Goal: Task Accomplishment & Management: Use online tool/utility

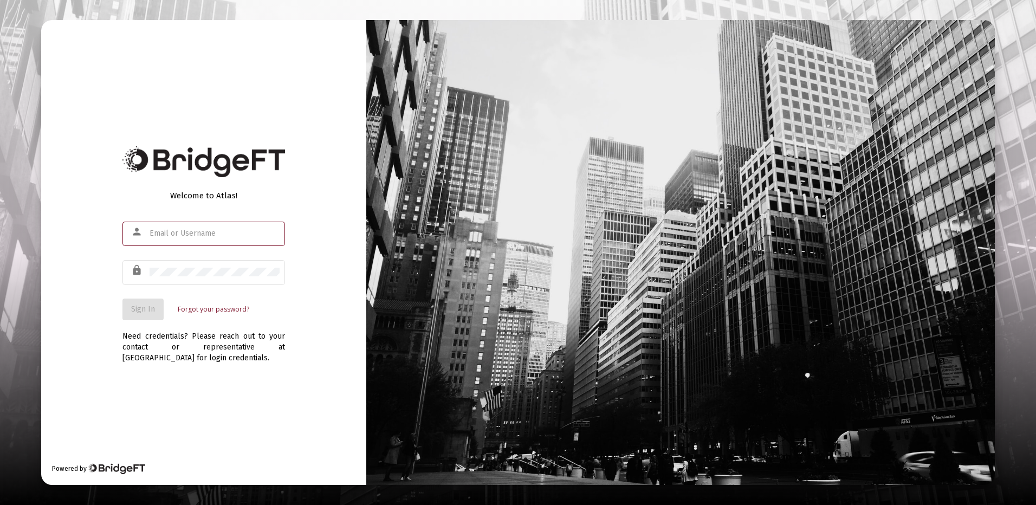
click at [158, 228] on div at bounding box center [214, 233] width 130 height 27
type input "[PERSON_NAME][EMAIL_ADDRESS][DOMAIN_NAME]"
click at [136, 308] on span "Sign In" at bounding box center [143, 308] width 24 height 9
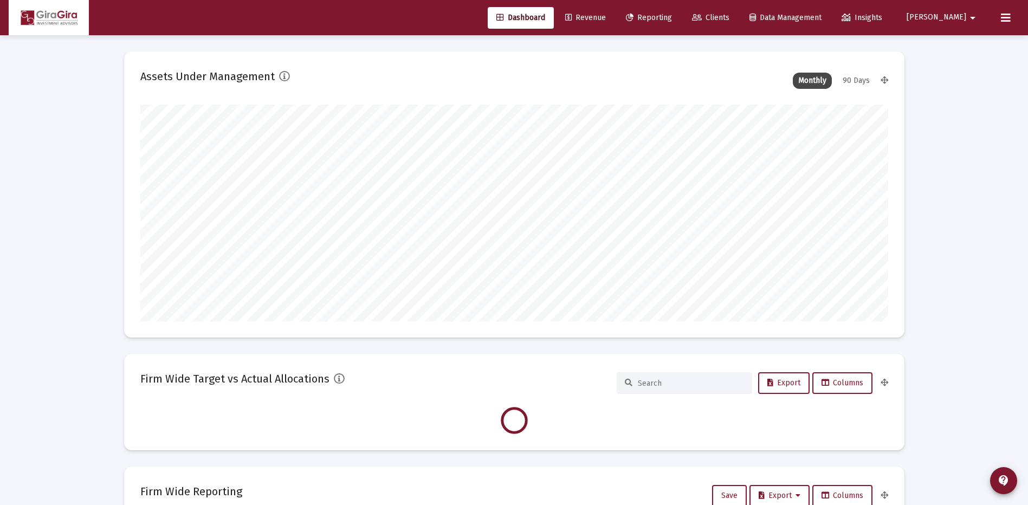
scroll to position [217, 402]
type input "[DATE]"
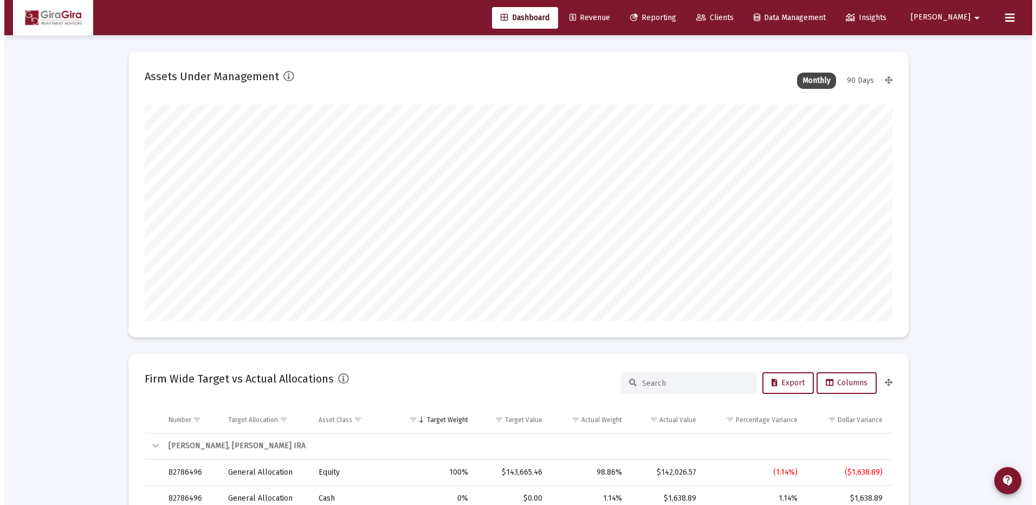
scroll to position [217, 349]
click at [672, 16] on span "Reporting" at bounding box center [649, 17] width 46 height 9
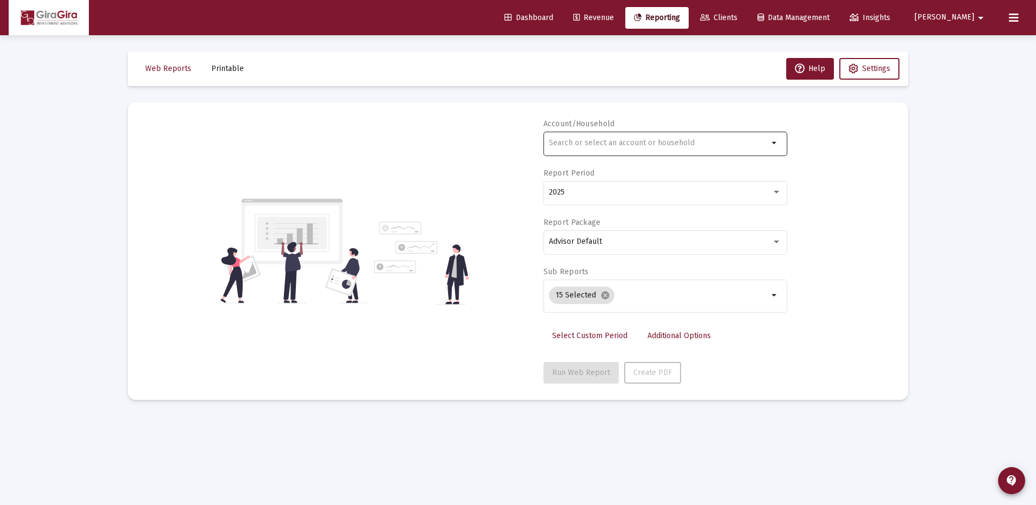
click at [563, 147] on div at bounding box center [658, 142] width 219 height 27
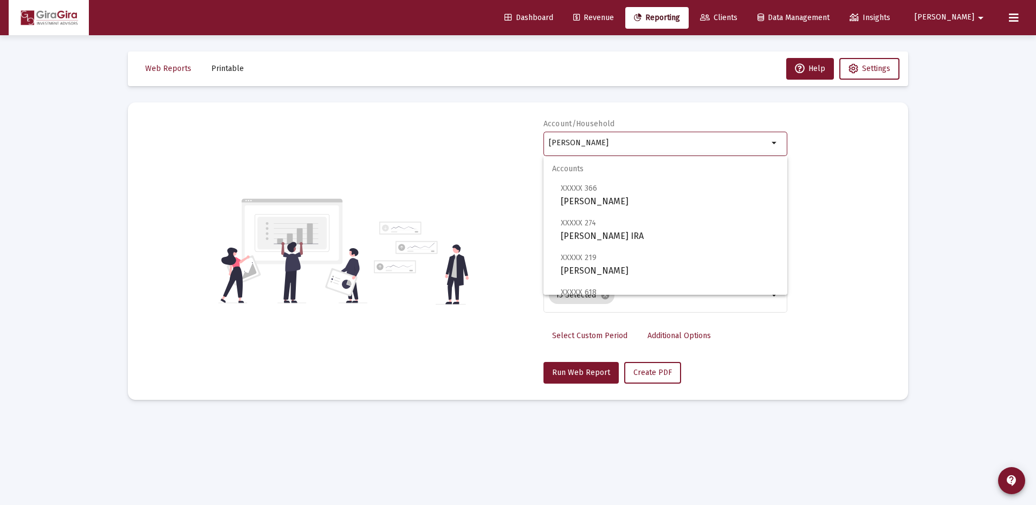
scroll to position [54, 0]
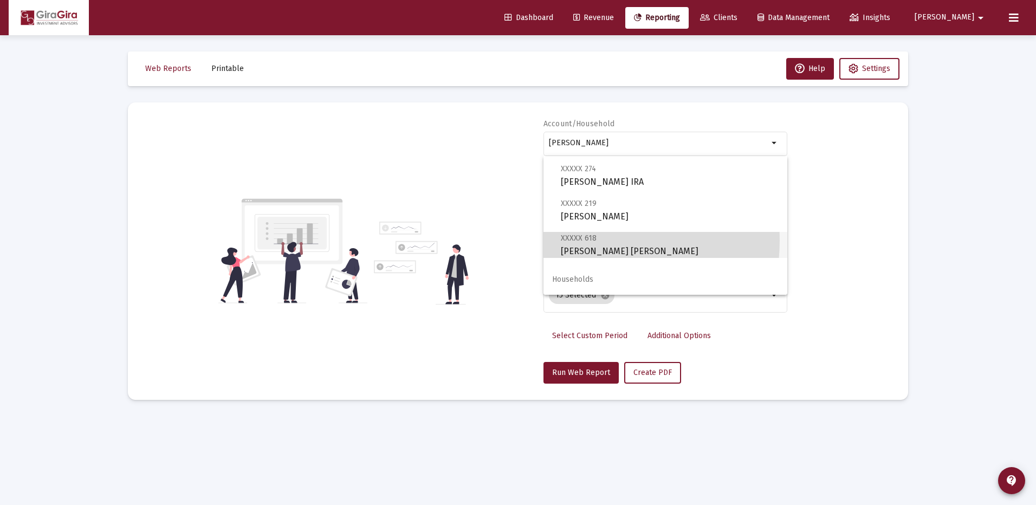
click at [575, 240] on span "XXXXX 618" at bounding box center [579, 237] width 36 height 9
type input "[PERSON_NAME] [PERSON_NAME]"
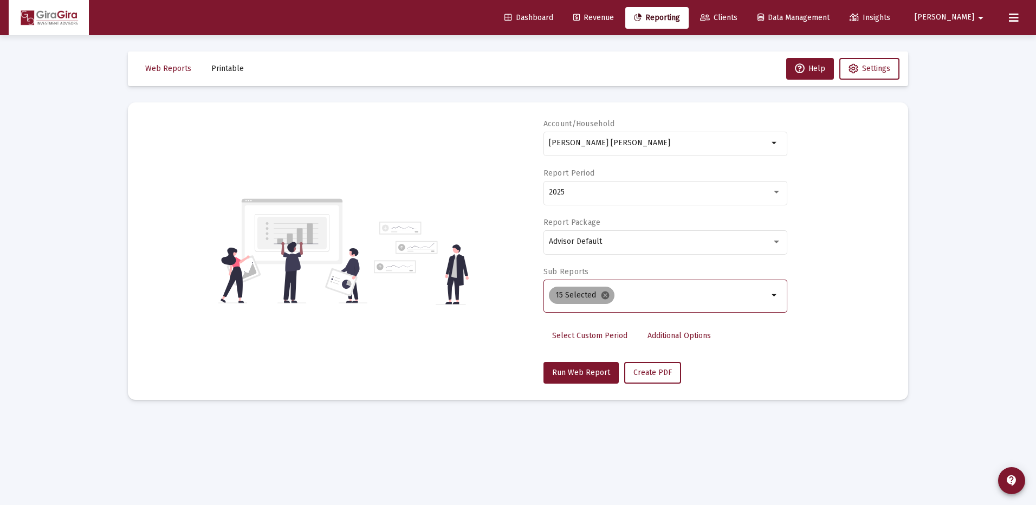
click at [600, 294] on mat-icon "cancel" at bounding box center [605, 295] width 10 height 10
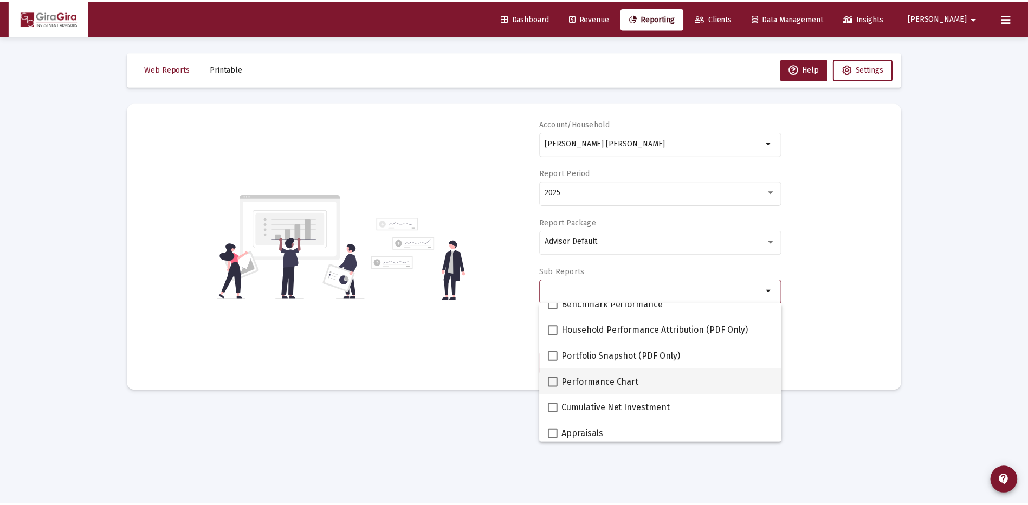
scroll to position [108, 0]
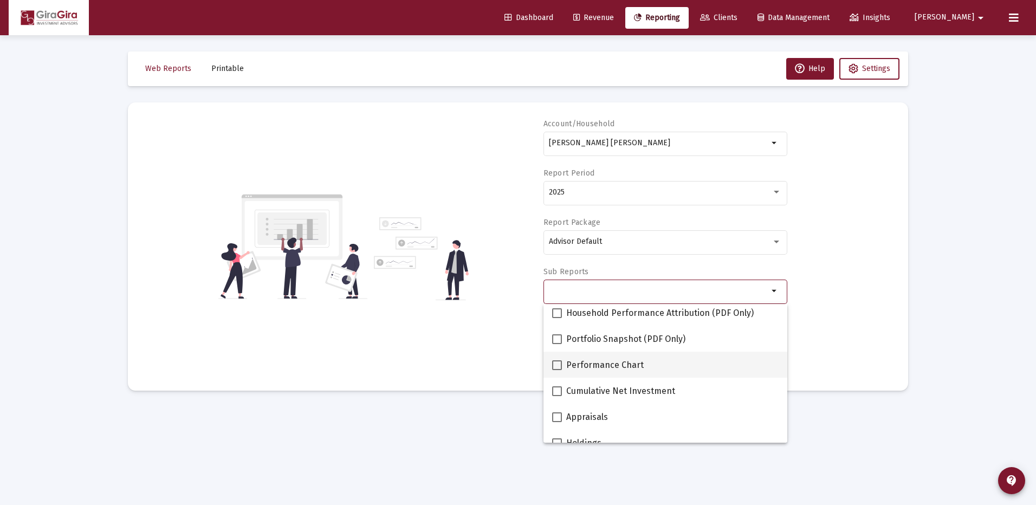
click at [557, 364] on span at bounding box center [557, 365] width 10 height 10
click at [557, 370] on input "Performance Chart" at bounding box center [556, 370] width 1 height 1
checkbox input "true"
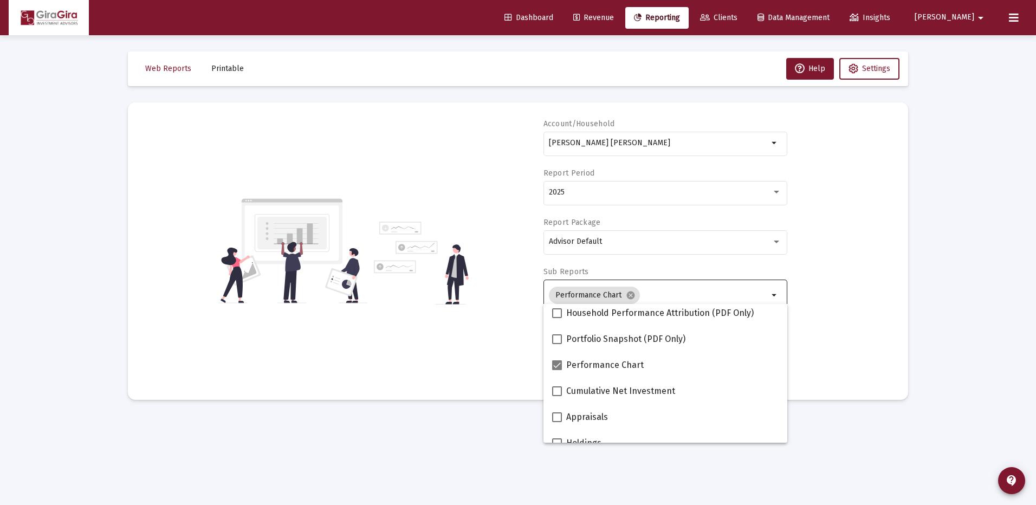
click at [824, 346] on div "Account/[PERSON_NAME] [PERSON_NAME] arrow_drop_down Report Period 2025 Report P…" at bounding box center [517, 251] width 747 height 265
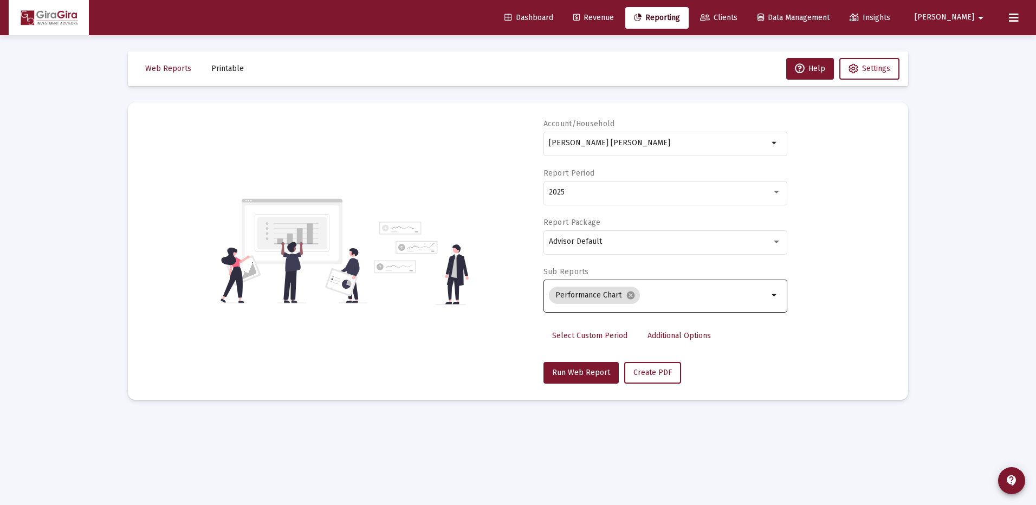
click at [688, 331] on span "Additional Options" at bounding box center [678, 335] width 63 height 9
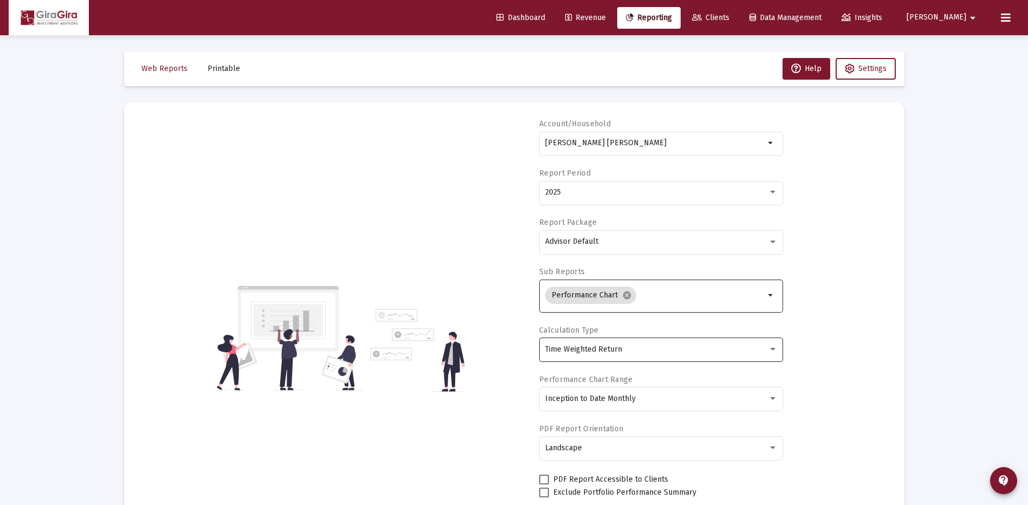
click at [609, 342] on div "Time Weighted Return" at bounding box center [661, 349] width 232 height 27
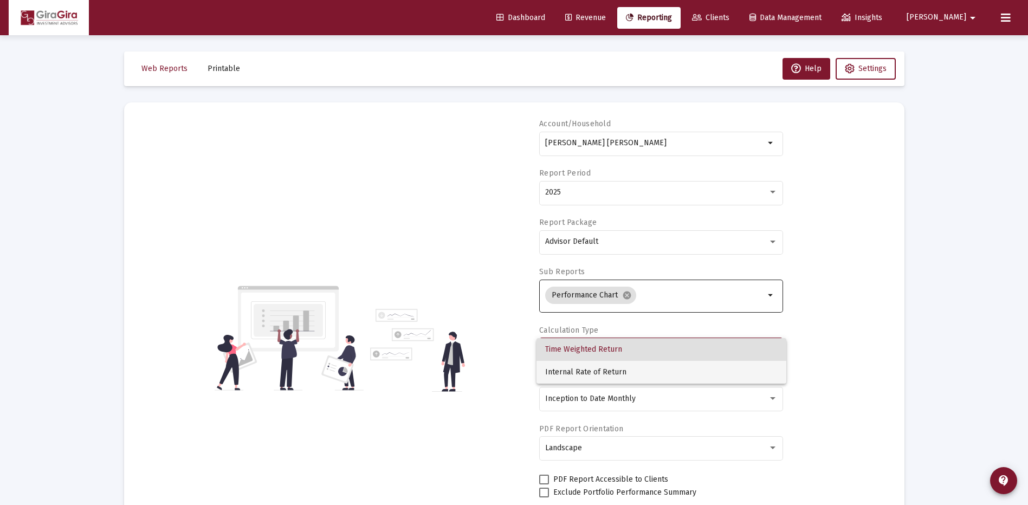
click at [590, 369] on span "Internal Rate of Return" at bounding box center [661, 372] width 232 height 23
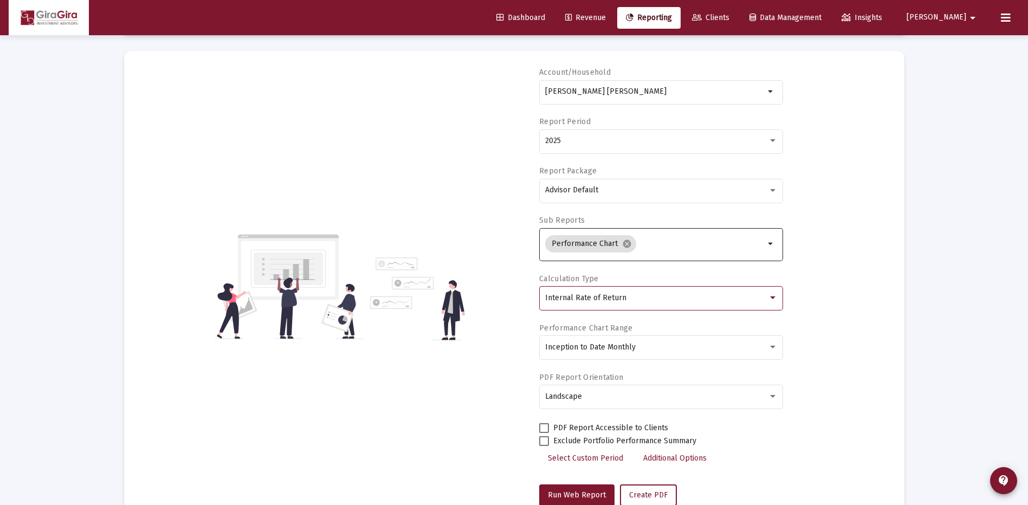
scroll to position [85, 0]
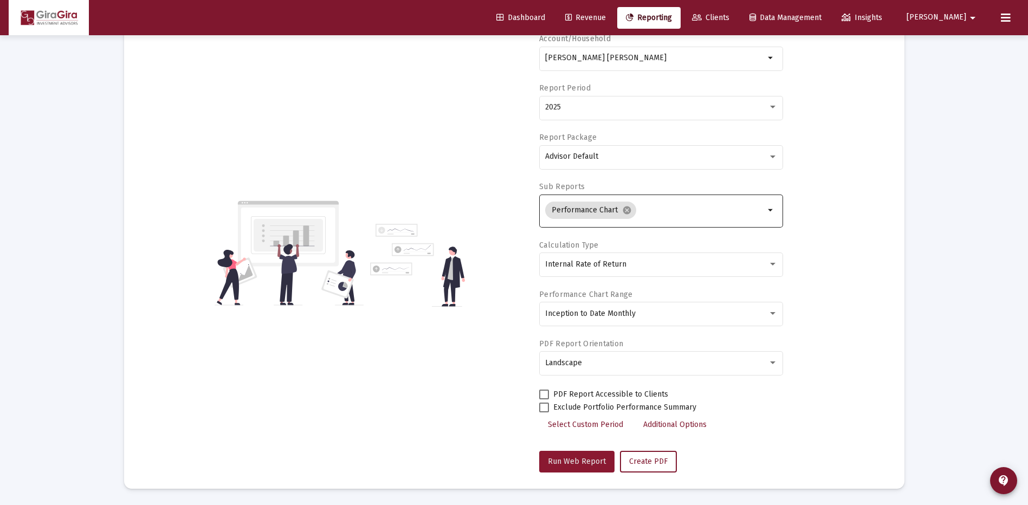
click at [581, 458] on span "Run Web Report" at bounding box center [577, 461] width 58 height 9
select select "View all"
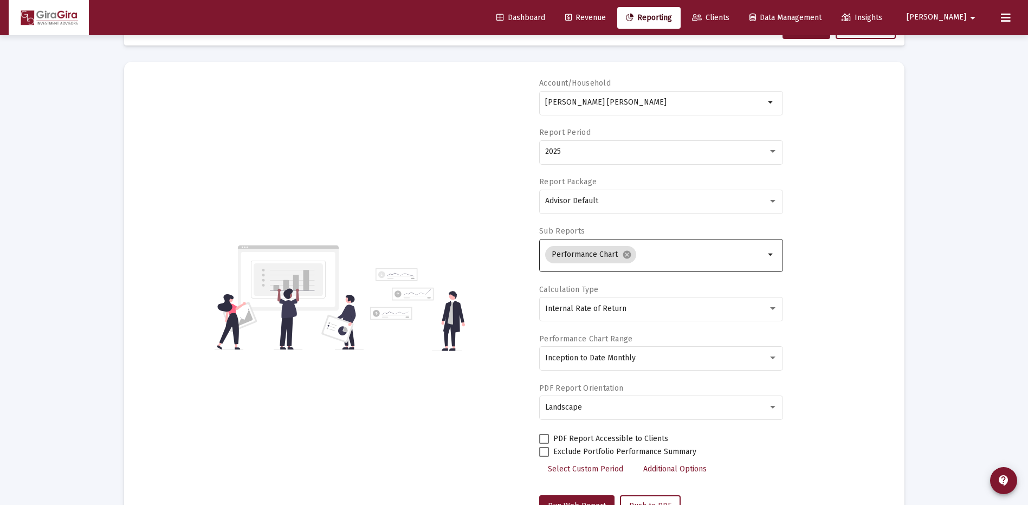
scroll to position [0, 0]
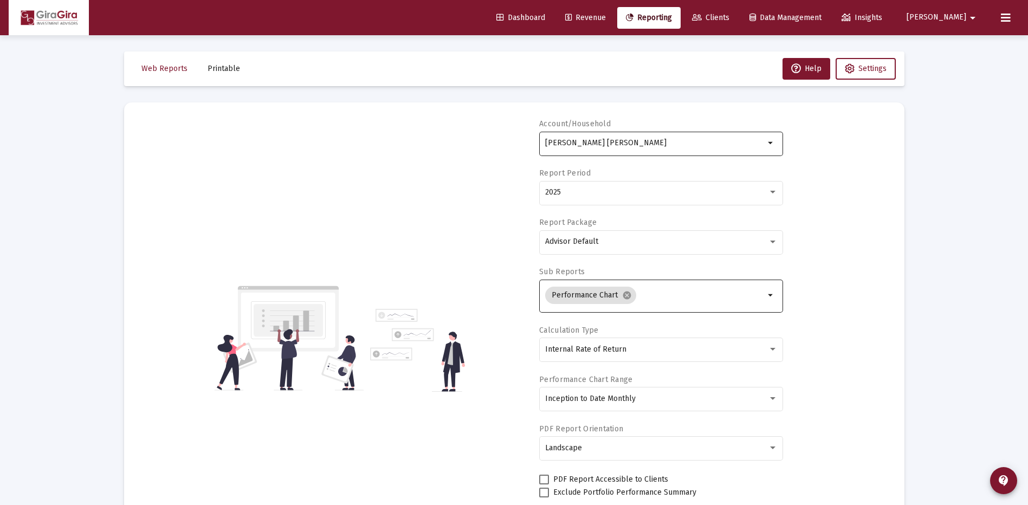
click at [555, 142] on input "[PERSON_NAME] [PERSON_NAME]" at bounding box center [654, 143] width 219 height 9
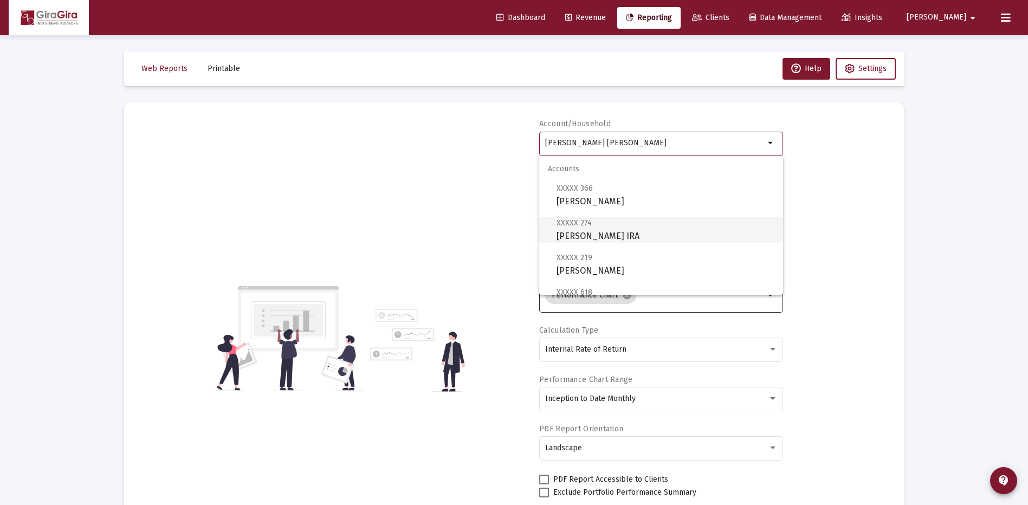
click at [602, 229] on span "XXXXX 274 [PERSON_NAME] IRA" at bounding box center [665, 229] width 218 height 27
type input "[PERSON_NAME] IRA"
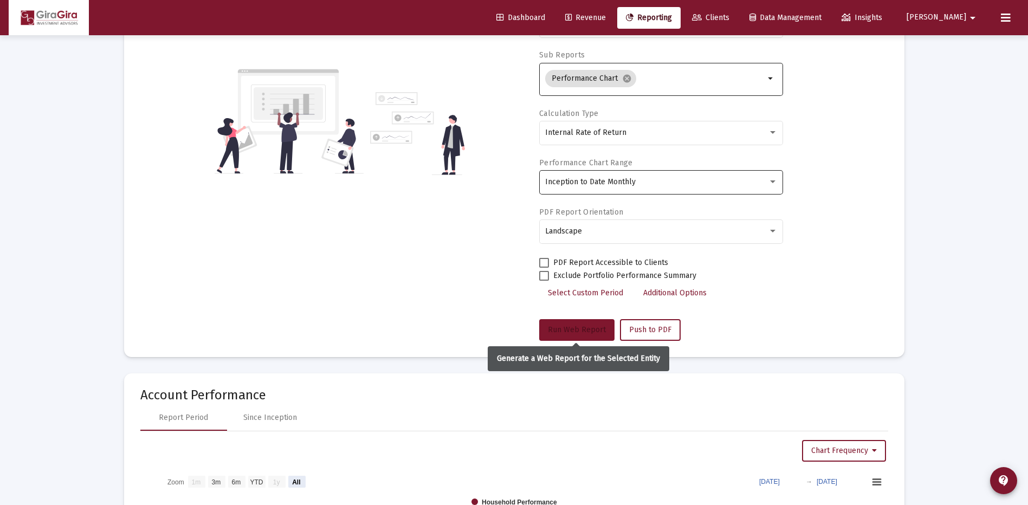
click at [576, 325] on span "Run Web Report" at bounding box center [577, 329] width 58 height 9
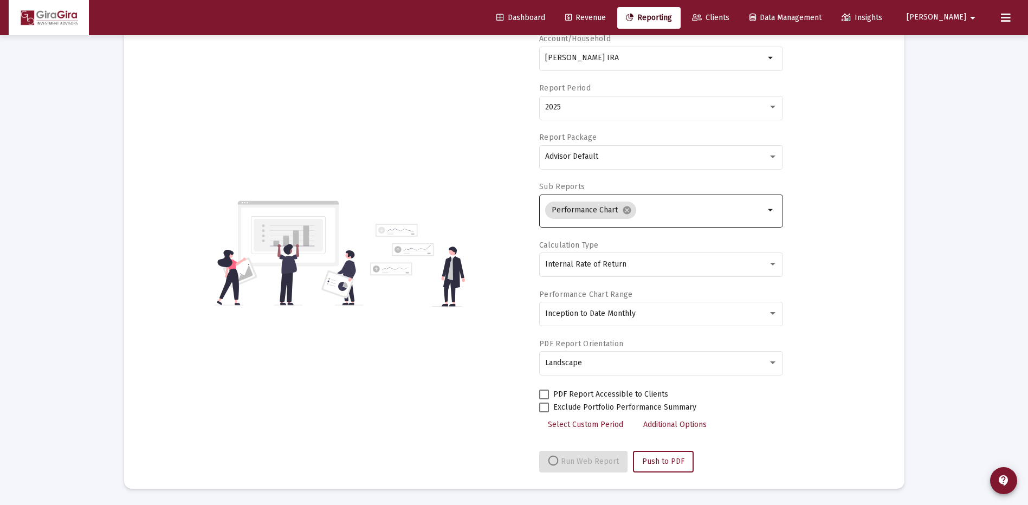
select select "View all"
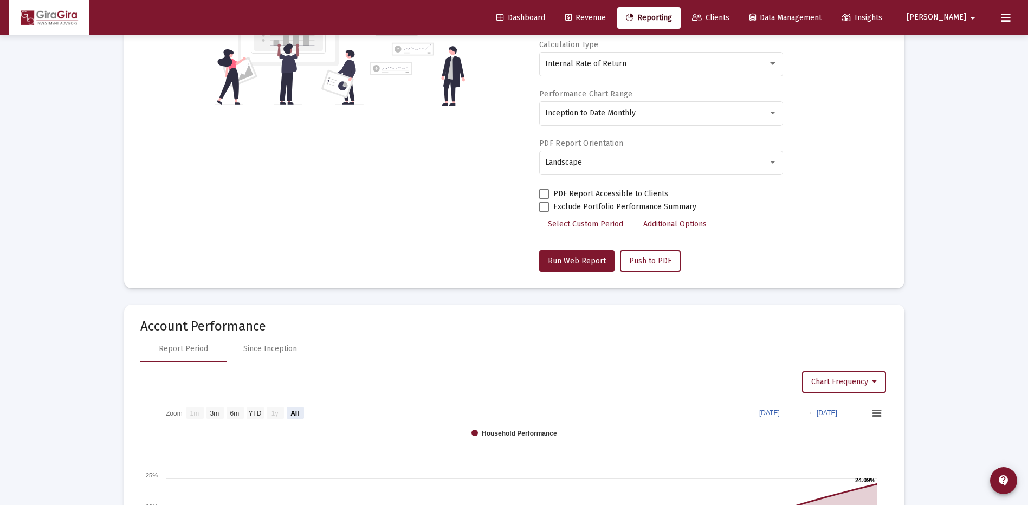
scroll to position [379, 0]
